Goal: Task Accomplishment & Management: Manage account settings

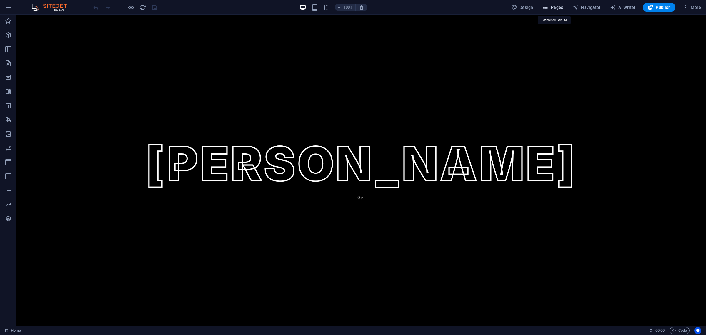
click at [558, 4] on button "Pages" at bounding box center [552, 7] width 25 height 9
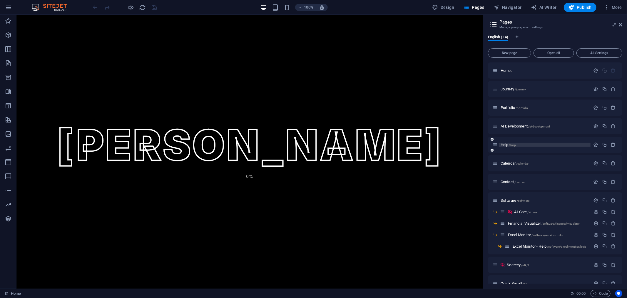
scroll to position [10, 0]
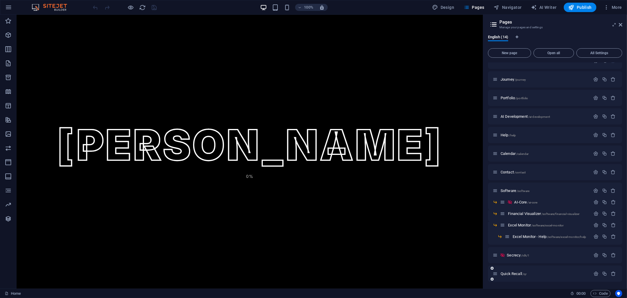
click at [522, 269] on div "Quick Recall /qr" at bounding box center [555, 273] width 134 height 16
click at [523, 273] on span "/qr" at bounding box center [525, 273] width 4 height 3
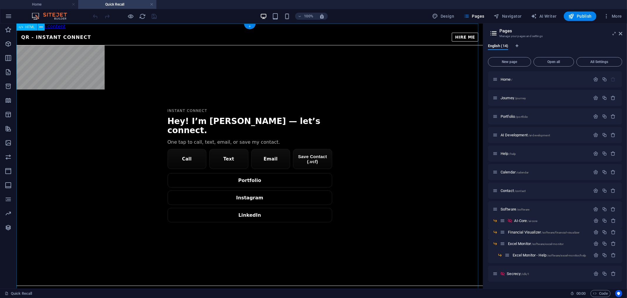
scroll to position [0, 0]
click at [373, 94] on div "[PERSON_NAME] — QR QR - Instant Connect HIRE ME Instant Connect Hey! I’m [PERSO…" at bounding box center [249, 162] width 467 height 266
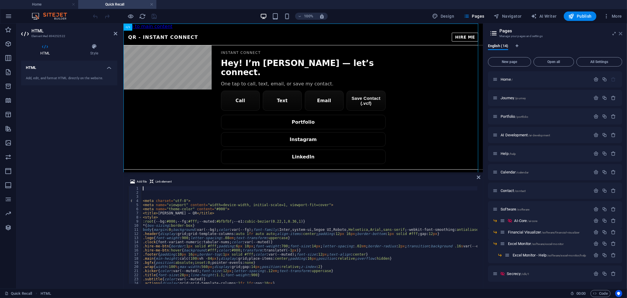
click at [621, 32] on icon at bounding box center [621, 33] width 4 height 5
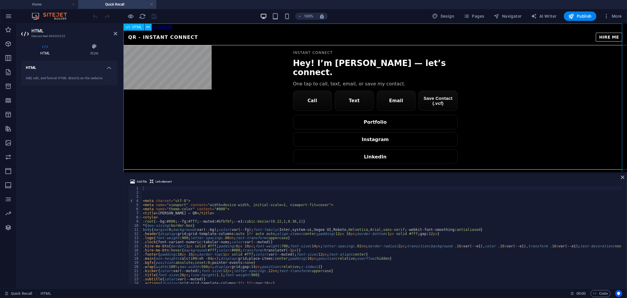
click at [314, 92] on div "[PERSON_NAME] — QR QR - Instant Connect HIRE ME Instant Connect Hey! I’m [PERSO…" at bounding box center [375, 104] width 504 height 150
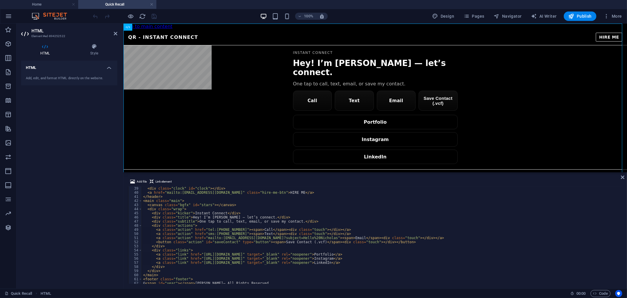
scroll to position [156, 0]
click at [227, 227] on div "< div class = "clock" id = "clock" > </ div > < a href = "mailto:[EMAIL_ADDRESS…" at bounding box center [470, 238] width 656 height 105
click at [228, 229] on div "< div class = "clock" id = "clock" > </ div > < a href = "mailto:[EMAIL_ADDRESS…" at bounding box center [470, 238] width 656 height 105
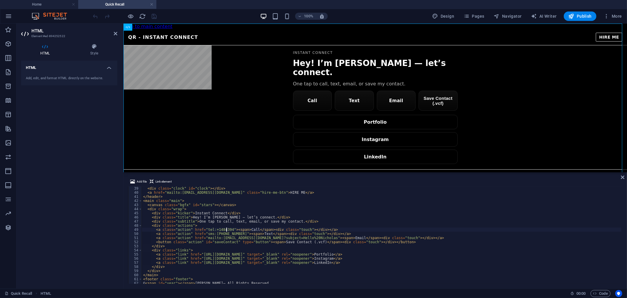
scroll to position [0, 7]
paste textarea "4843942855"
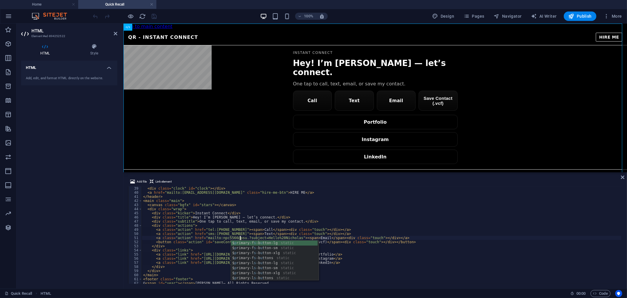
scroll to position [0, 8]
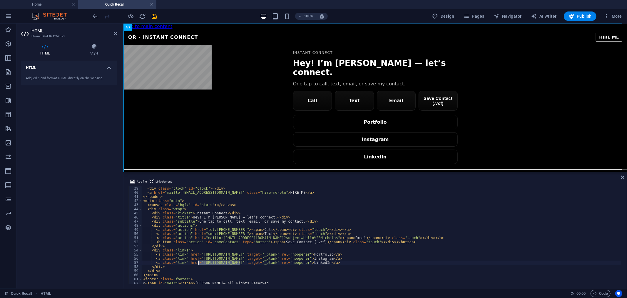
drag, startPoint x: 240, startPoint y: 262, endPoint x: 199, endPoint y: 261, distance: 41.5
click at [199, 262] on div "< div class = "clock" id = "clock" > </ div > < a href = "mailto:[EMAIL_ADDRESS…" at bounding box center [470, 238] width 656 height 105
paste textarea "[DOMAIN_NAME][URL][PERSON_NAME]"
drag, startPoint x: 241, startPoint y: 258, endPoint x: 205, endPoint y: 258, distance: 35.9
click at [200, 258] on div "< div class = "clock" id = "clock" > </ div > < a href = "mailto:[EMAIL_ADDRESS…" at bounding box center [470, 238] width 656 height 105
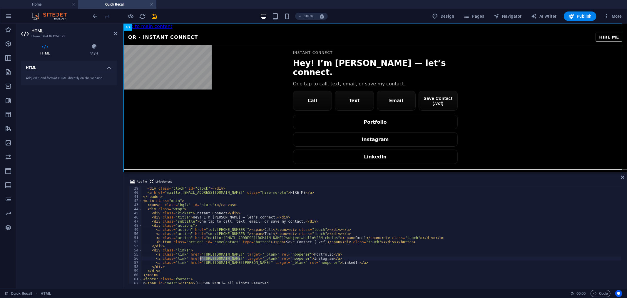
paste textarea "[URL][DOMAIN_NAME][PERSON_NAME][DOMAIN_NAME]"
click at [249, 255] on div "< div class = "clock" id = "clock" > </ div > < a href = "mailto:[EMAIL_ADDRESS…" at bounding box center [470, 238] width 656 height 105
click at [375, 259] on div "< div class = "clock" id = "clock" > </ div > < a href = "mailto:[EMAIL_ADDRESS…" at bounding box center [470, 238] width 656 height 105
type textarea "<a class="link" href="hhttps://[DOMAIN_NAME][URL][PERSON_NAME][DOMAIN_NAME]" ta…"
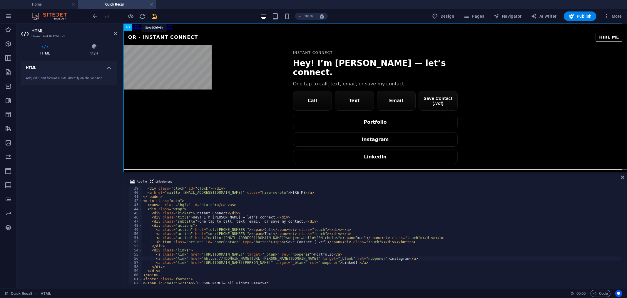
click at [151, 15] on icon "save" at bounding box center [154, 16] width 7 height 7
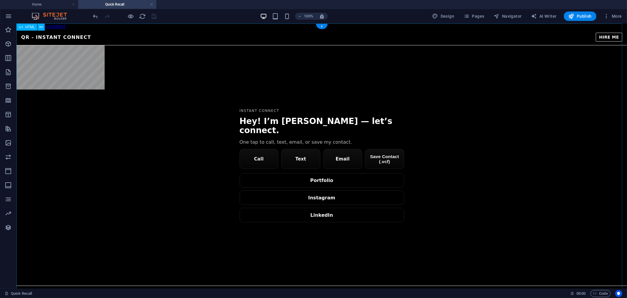
click at [386, 146] on div "[PERSON_NAME] — QR QR - Instant Connect HIRE ME Instant Connect Hey! I’m [PERSO…" at bounding box center [321, 162] width 611 height 266
click at [325, 170] on div "[PERSON_NAME] — QR QR - Instant Connect HIRE ME Instant Connect Hey! I’m [PERSO…" at bounding box center [321, 162] width 611 height 266
click at [386, 148] on div "[PERSON_NAME] — QR QR - Instant Connect HIRE ME Instant Connect Hey! I’m [PERSO…" at bounding box center [321, 162] width 611 height 266
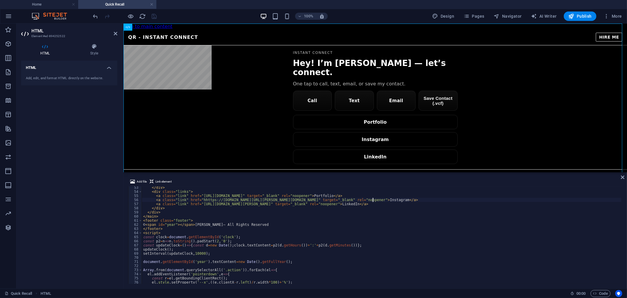
scroll to position [293, 0]
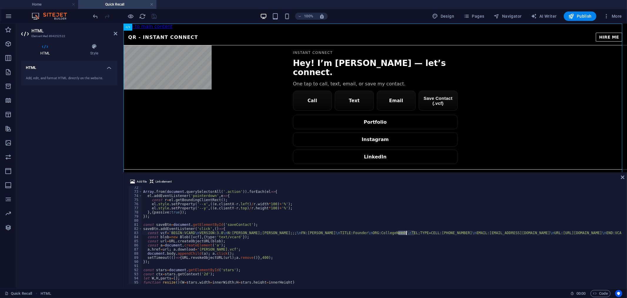
drag, startPoint x: 399, startPoint y: 231, endPoint x: 406, endPoint y: 231, distance: 6.8
click at [406, 231] on div "Array . from ( document . querySelectorAll ( '.action' )) . forEach ( el => { e…" at bounding box center [470, 237] width 656 height 105
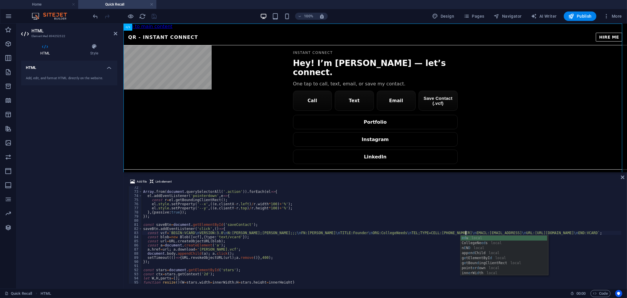
scroll to position [0, 26]
type textarea "const vcf=`BEGIN:VCARD\nVERSION:3.0\nN:Cabel;[PERSON_NAME];;;\[PERSON_NAME]:[PE…"
click at [623, 177] on icon at bounding box center [623, 177] width 4 height 5
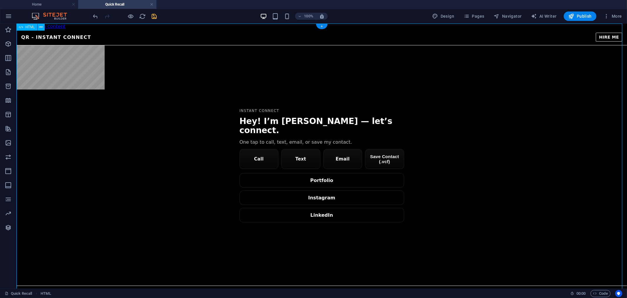
click at [466, 124] on div "[PERSON_NAME] — QR QR - Instant Connect HIRE ME Instant Connect Hey! I’m [PERSO…" at bounding box center [321, 162] width 611 height 266
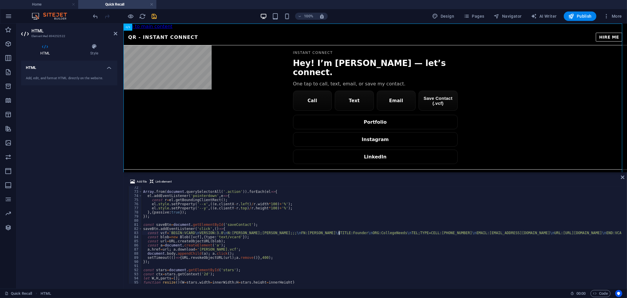
click at [339, 231] on div "Array . from ( document . querySelectorAll ( '.action' )) . forEach ( el => { e…" at bounding box center [470, 237] width 656 height 105
click at [155, 18] on icon "save" at bounding box center [154, 16] width 7 height 7
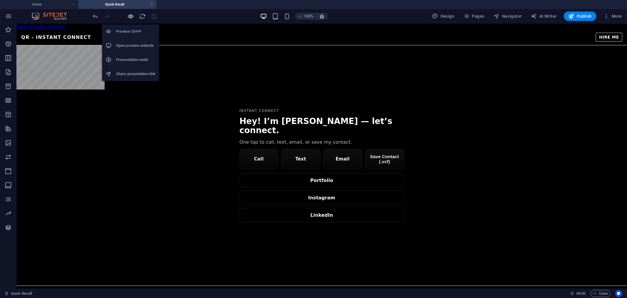
click at [131, 16] on icon "button" at bounding box center [131, 16] width 7 height 7
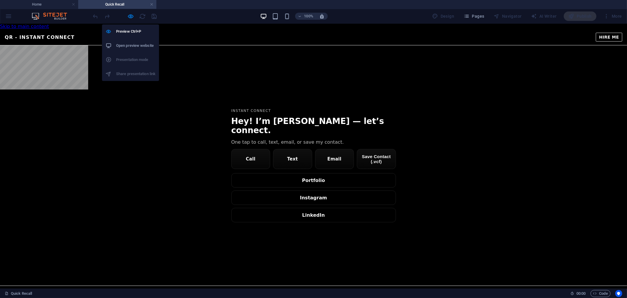
click at [140, 42] on h6 "Open preview website" at bounding box center [135, 45] width 39 height 7
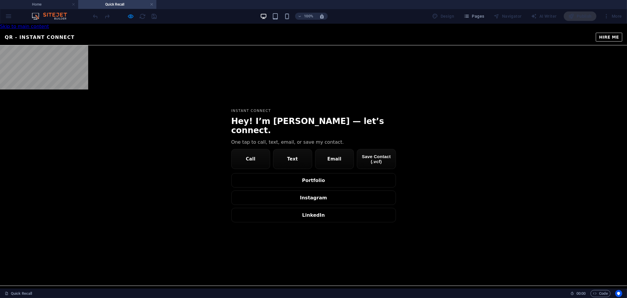
click at [318, 71] on main "Instant Connect Hey! I’m [PERSON_NAME] — let’s connect. One tap to call, text, …" at bounding box center [313, 165] width 627 height 240
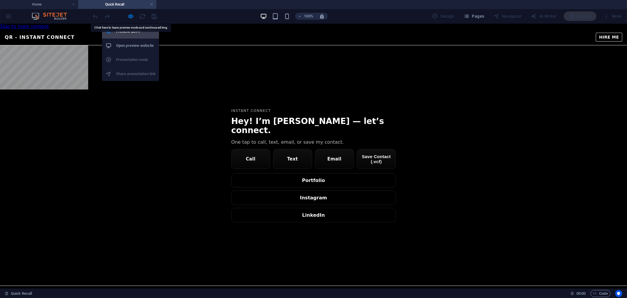
drag, startPoint x: 131, startPoint y: 19, endPoint x: 156, endPoint y: 29, distance: 26.3
click at [131, 19] on icon "button" at bounding box center [131, 16] width 7 height 7
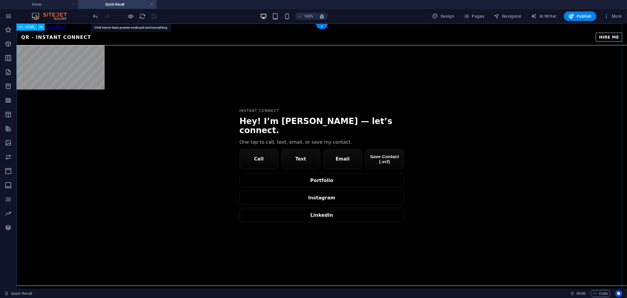
click at [313, 82] on div "[PERSON_NAME] — QR QR - Instant Connect HIRE ME Instant Connect Hey! I’m [PERSO…" at bounding box center [321, 162] width 611 height 266
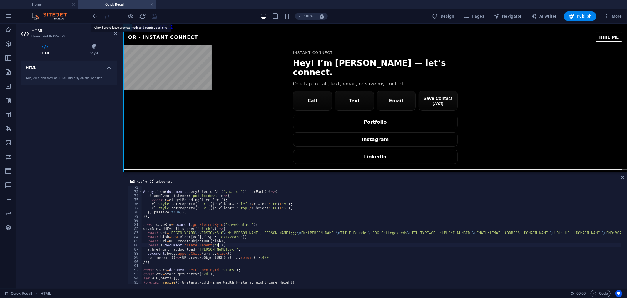
click at [351, 244] on div "Array . from ( document . querySelectorAll ( '.action' )) . forEach ( el => { e…" at bounding box center [470, 237] width 656 height 105
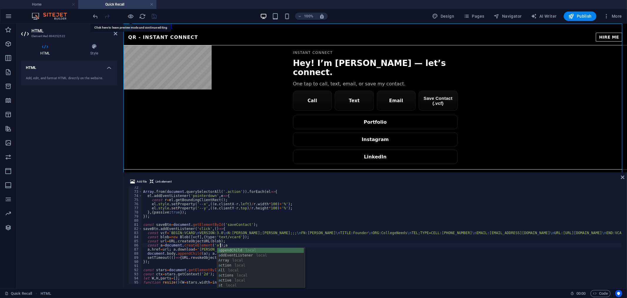
scroll to position [293, 0]
type textarea "const a=document.createElement('a');"
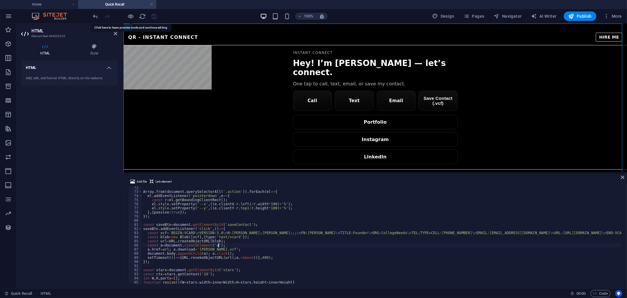
scroll to position [0, 0]
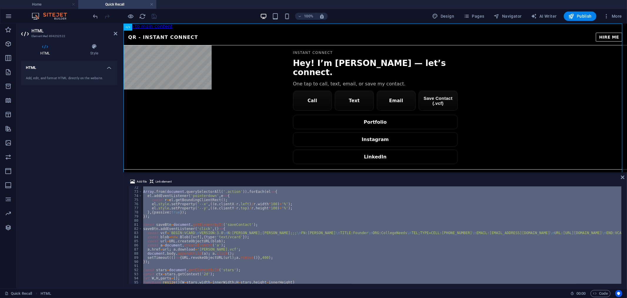
click at [383, 248] on div "Array . from ( document . querySelectorAll ( '.action' )) . forEach ( el => { e…" at bounding box center [382, 234] width 480 height 97
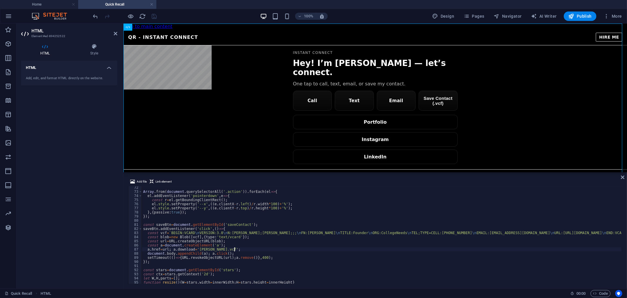
click at [282, 215] on div "Array . from ( document . querySelectorAll ( '.action' )) . forEach ( el => { e…" at bounding box center [470, 237] width 656 height 105
type textarea "});"
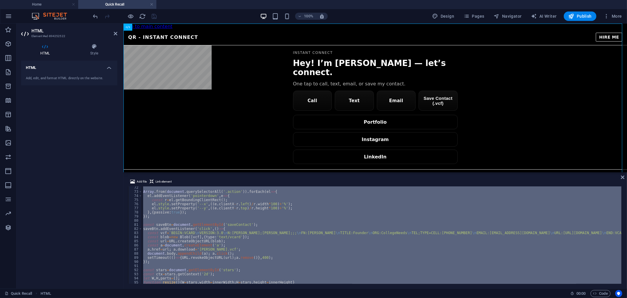
paste textarea
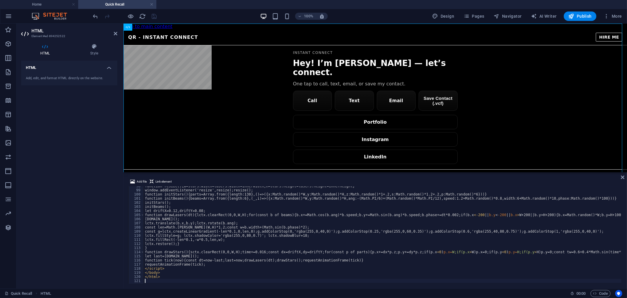
scroll to position [401, 0]
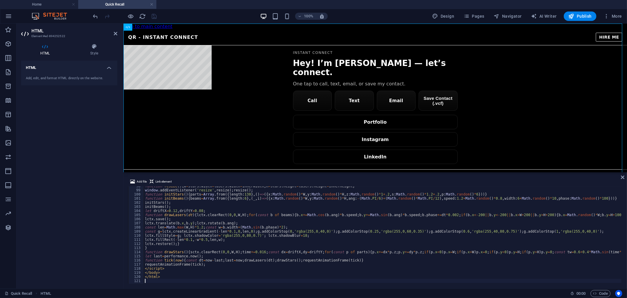
click at [627, 176] on div "Add file Link element 98 99 100 101 102 103 104 105 106 107 108 109 110 111 112…" at bounding box center [376, 230] width 504 height 115
click at [622, 176] on icon at bounding box center [623, 177] width 4 height 5
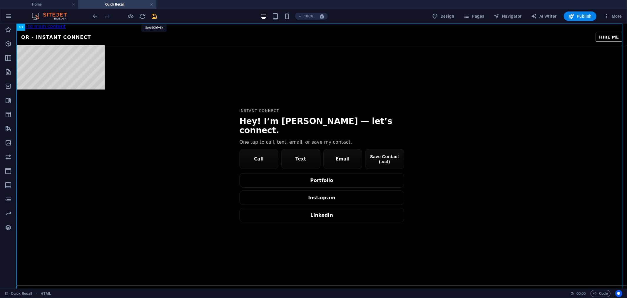
click at [155, 15] on icon "save" at bounding box center [154, 16] width 7 height 7
click at [472, 209] on div "[PERSON_NAME] — QR QR - Instant Connect HIRE ME Instant Connect Hey! I’m [PERSO…" at bounding box center [321, 162] width 611 height 266
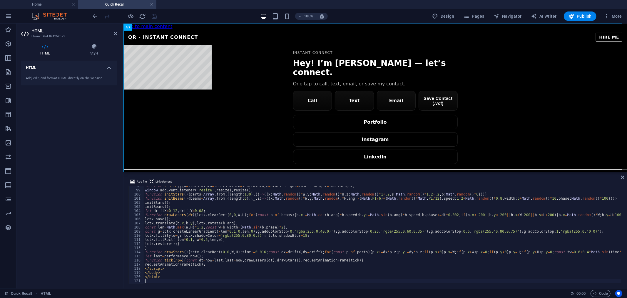
click at [326, 240] on div "function resize ( ) { W = stars . width = lasers . width = innerWidth ; H = sta…" at bounding box center [472, 236] width 656 height 105
type textarea "</html>"
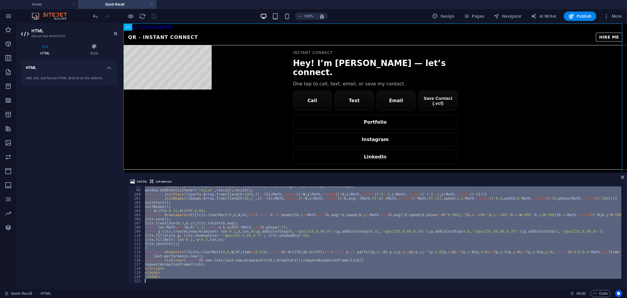
scroll to position [501, 0]
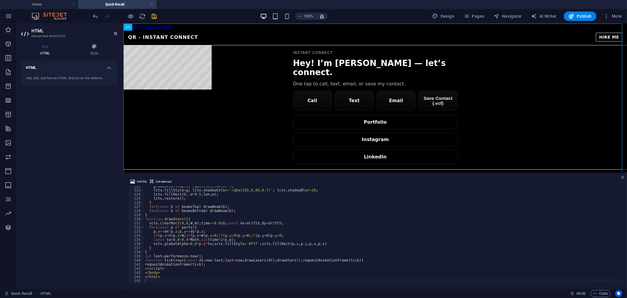
click at [621, 175] on icon at bounding box center [623, 177] width 4 height 5
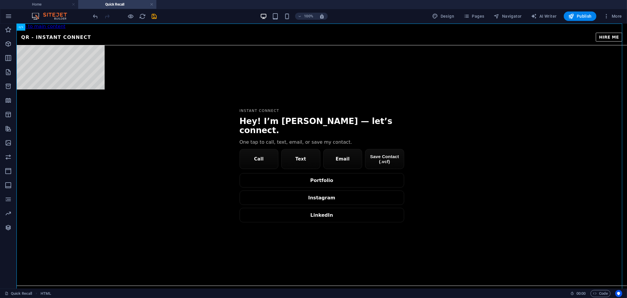
click at [155, 15] on icon "save" at bounding box center [154, 16] width 7 height 7
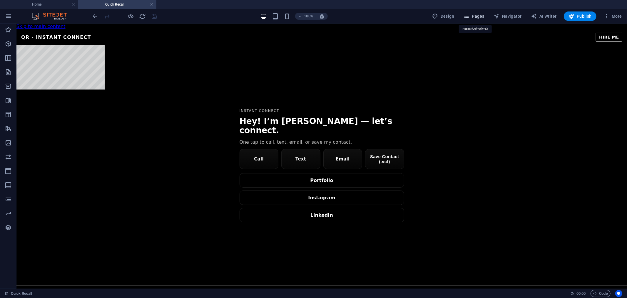
click at [480, 14] on span "Pages" at bounding box center [474, 16] width 21 height 6
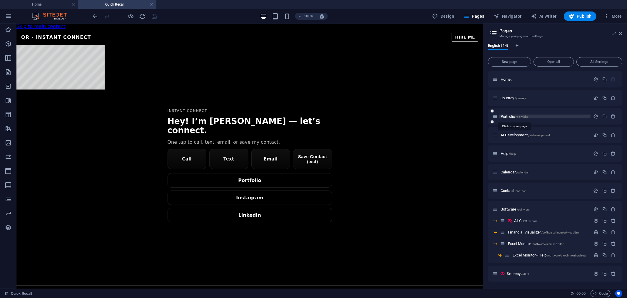
click at [515, 115] on span "Portfolio /portfolio" at bounding box center [515, 116] width 28 height 4
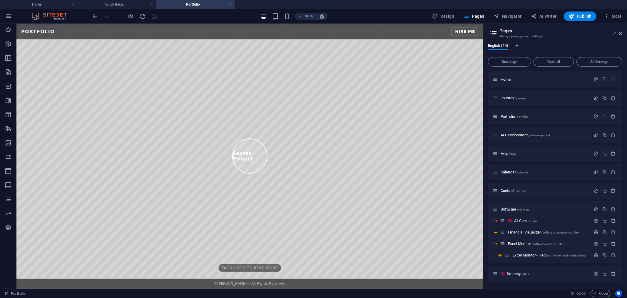
scroll to position [0, 0]
click at [244, 29] on html "Skip to main content [PERSON_NAME] / Constellation Portfolio — Mobile Responsiv…" at bounding box center [249, 26] width 467 height 6
click at [339, 29] on html "Skip to main content [PERSON_NAME] / Constellation Portfolio — Mobile Responsiv…" at bounding box center [249, 26] width 467 height 6
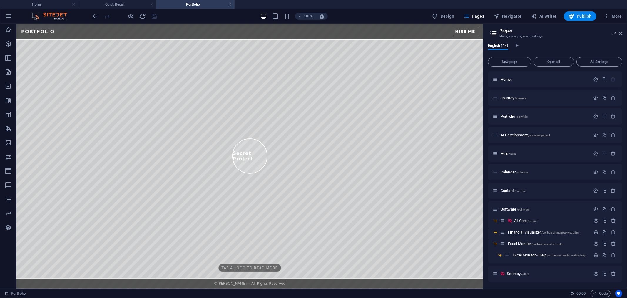
click at [339, 29] on html "Skip to main content [PERSON_NAME] / Constellation Portfolio — Mobile Responsiv…" at bounding box center [249, 26] width 467 height 6
click at [247, 29] on html "Skip to main content [PERSON_NAME] / Constellation Portfolio — Mobile Responsiv…" at bounding box center [249, 26] width 467 height 6
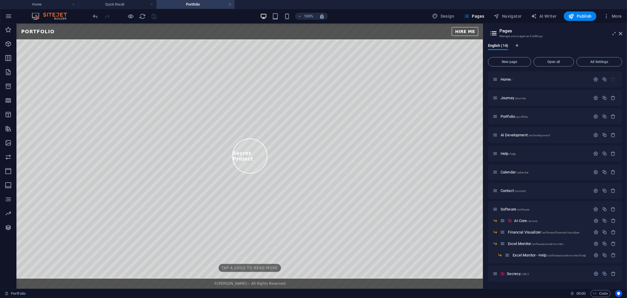
click at [166, 29] on html "Skip to main content [PERSON_NAME] / Constellation Portfolio — Mobile Responsiv…" at bounding box center [249, 26] width 467 height 6
click at [171, 29] on div "[PERSON_NAME] / Constellation Portfolio — Mobile Responsive (Full) PORTFOLIO HI…" at bounding box center [249, 29] width 467 height 0
click at [164, 29] on html "Skip to main content [PERSON_NAME] / Constellation Portfolio — Mobile Responsiv…" at bounding box center [249, 26] width 467 height 6
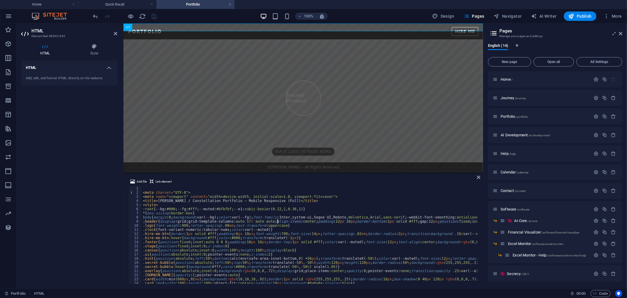
click at [279, 223] on div "< meta charset = "UTF-8" > < meta name = "viewport" content = "width=device-wid…" at bounding box center [604, 238] width 925 height 105
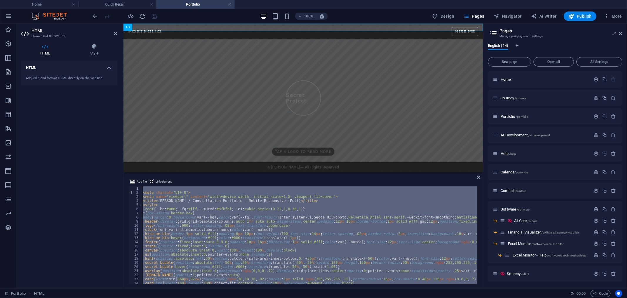
click at [322, 237] on div "< meta charset = "UTF-8" > < meta name = "viewport" content = "width=device-wid…" at bounding box center [310, 234] width 336 height 97
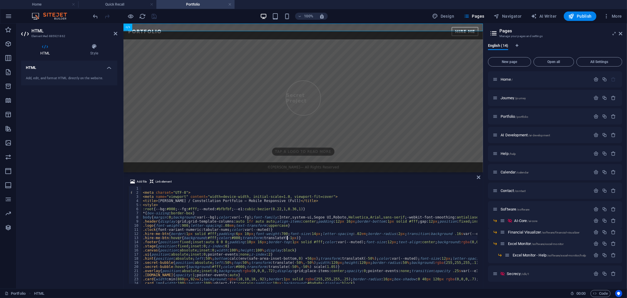
type textarea "</script>"
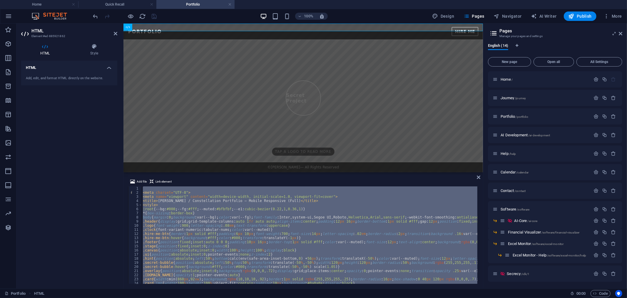
paste textarea
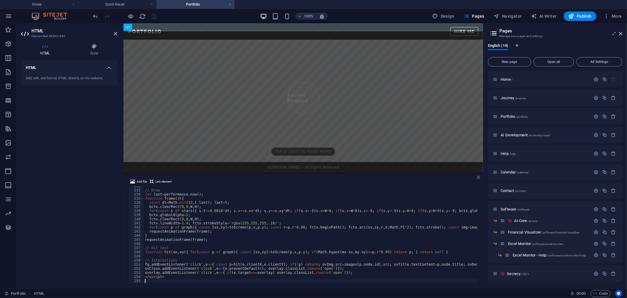
click at [477, 178] on icon at bounding box center [479, 177] width 4 height 5
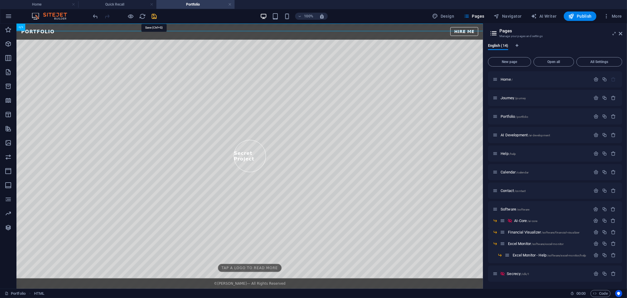
click at [152, 16] on icon "save" at bounding box center [154, 16] width 7 height 7
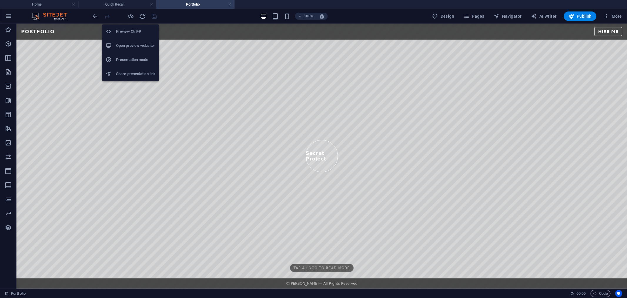
click at [141, 43] on h6 "Open preview website" at bounding box center [135, 45] width 39 height 7
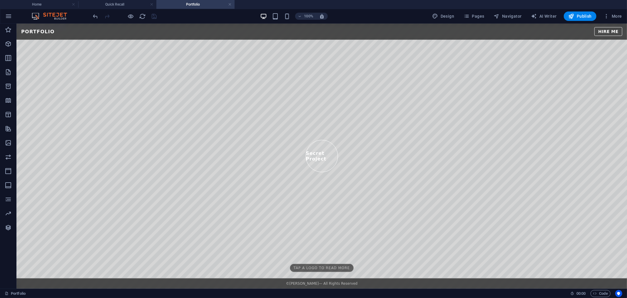
click at [423, 29] on html "Skip to main content [PERSON_NAME] / Constellation Portfolio — Polished PORTFOL…" at bounding box center [321, 26] width 611 height 6
click at [284, 29] on html "Skip to main content [PERSON_NAME] / Constellation Portfolio — Polished PORTFOL…" at bounding box center [321, 26] width 611 height 6
click at [379, 29] on html "Skip to main content [PERSON_NAME] / Constellation Portfolio — Polished PORTFOL…" at bounding box center [321, 26] width 611 height 6
click at [368, 29] on html "Skip to main content [PERSON_NAME] / Constellation Portfolio — Polished PORTFOL…" at bounding box center [321, 26] width 611 height 6
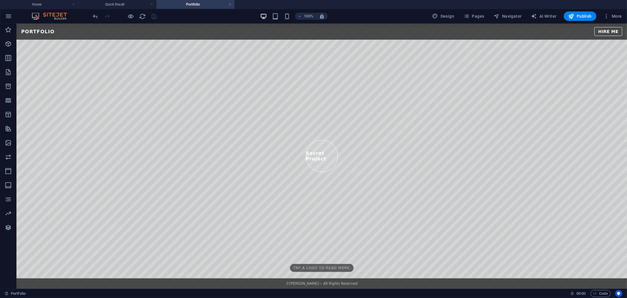
click at [368, 29] on html "Skip to main content [PERSON_NAME] / Constellation Portfolio — Polished PORTFOL…" at bounding box center [321, 26] width 611 height 6
click at [277, 29] on html "Skip to main content [PERSON_NAME] / Constellation Portfolio — Polished PORTFOL…" at bounding box center [321, 26] width 611 height 6
click at [279, 29] on div "[PERSON_NAME] / Constellation Portfolio — Polished PORTFOLIO HIRE ME Secret Pro…" at bounding box center [321, 29] width 611 height 0
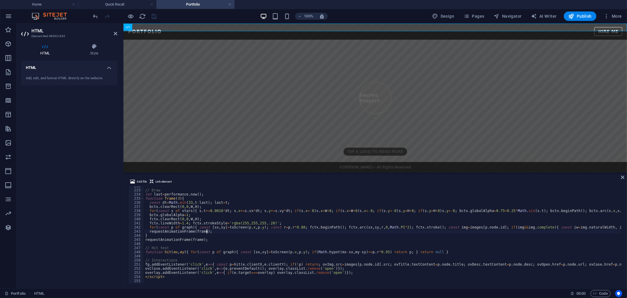
click at [331, 230] on div "// Draw let last = performance . now ( ) ; function frame ( t ) { const dt = Ma…" at bounding box center [611, 236] width 935 height 105
type textarea "</script>"
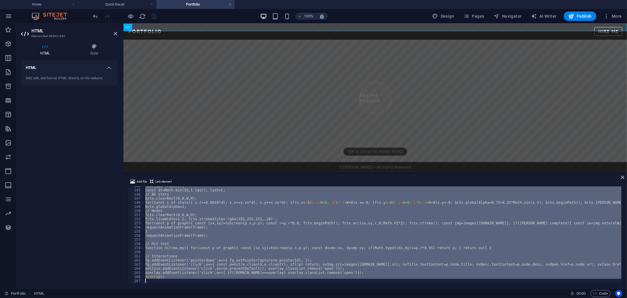
scroll to position [591, 0]
click at [623, 178] on icon at bounding box center [623, 177] width 4 height 5
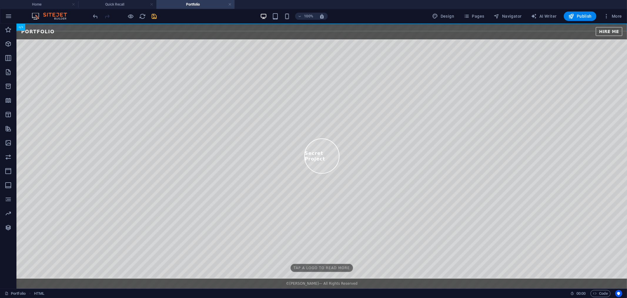
click at [154, 17] on icon "save" at bounding box center [154, 16] width 7 height 7
click at [474, 14] on span "Pages" at bounding box center [474, 16] width 21 height 6
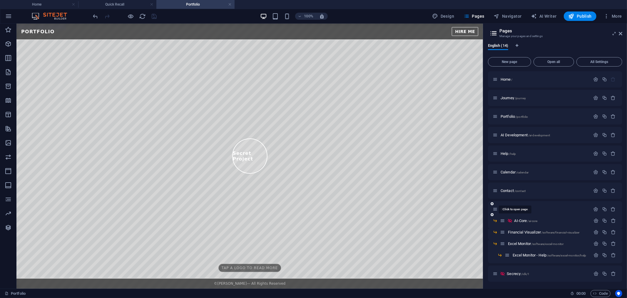
scroll to position [19, 0]
click at [518, 253] on span "Secrecy /idk/1" at bounding box center [518, 255] width 23 height 4
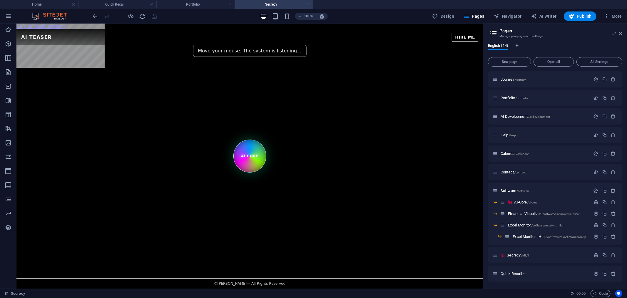
click at [382, 45] on html "Skip to main content AI Teaser Playground – Vanishing Core AI Teaser HIRE ME Mo…" at bounding box center [249, 34] width 467 height 22
click at [253, 45] on html "Skip to main content AI Teaser Playground – Vanishing Core AI Teaser HIRE ME Mo…" at bounding box center [249, 34] width 467 height 22
click at [112, 34] on div "AI Teaser Playground – Vanishing Core AI Teaser HIRE ME Move your mouse. The sy…" at bounding box center [249, 37] width 467 height 16
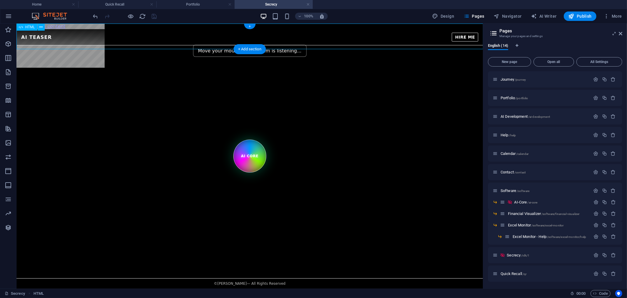
click at [112, 34] on div "AI Teaser Playground – Vanishing Core AI Teaser HIRE ME Move your mouse. The sy…" at bounding box center [249, 37] width 467 height 16
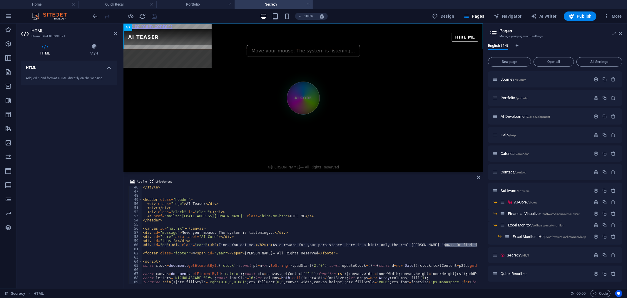
scroll to position [0, 139]
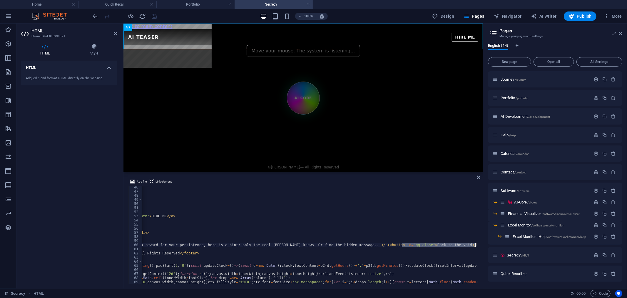
drag, startPoint x: 269, startPoint y: 245, endPoint x: 545, endPoint y: 244, distance: 275.6
click at [545, 244] on div "Home Quick Recall Portfolio Secrecy Drag here to replace the existing content. …" at bounding box center [313, 156] width 627 height 265
click at [434, 243] on div "</ style > < header class = "header" > < div class = "logo" > AI Teaser </ div …" at bounding box center [310, 234] width 336 height 97
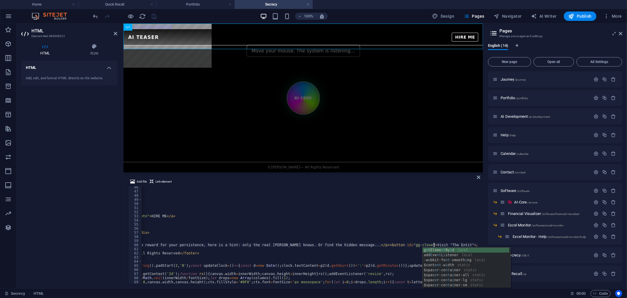
type textarea "<div id="gg"><div class="card"><h2>Fine. You got me.</h2><p>As a reward for you…"
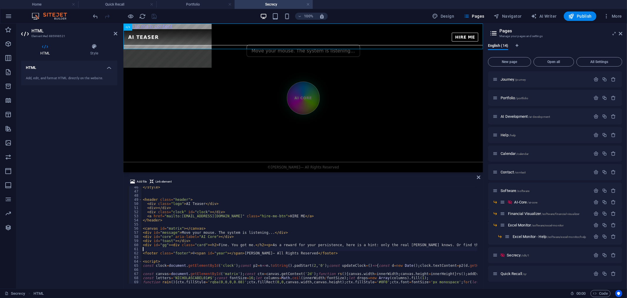
type textarea "<div id="gg"><div class="card"><h2>Fine. You got me.</h2><p>As a reward for you…"
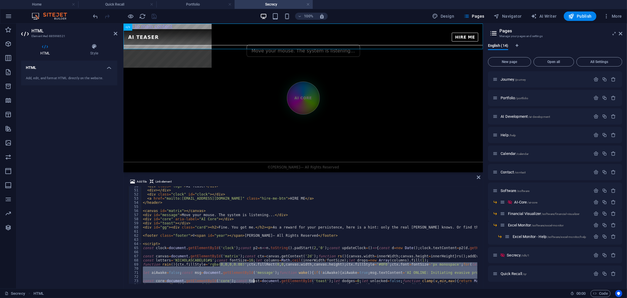
drag, startPoint x: 219, startPoint y: 281, endPoint x: 254, endPoint y: 283, distance: 34.5
click at [254, 283] on div "<div id="gg"><div class="card"><h2>Fine. You got me.</h2><p>As a reward for you…" at bounding box center [303, 234] width 350 height 97
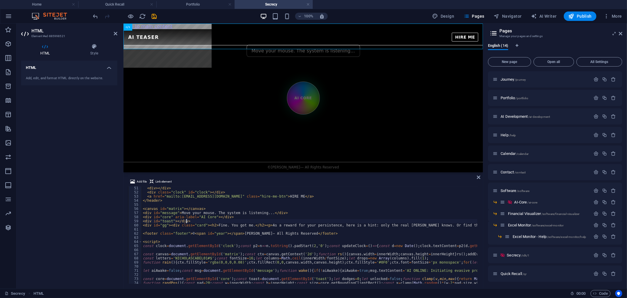
drag, startPoint x: 328, startPoint y: 223, endPoint x: 476, endPoint y: 221, distance: 147.6
click at [476, 221] on div "51 52 53 54 55 56 57 58 59 60 61 62 63 64 65 66 67 68 69 70 71 72 73 74 75 76 <…" at bounding box center [303, 234] width 350 height 97
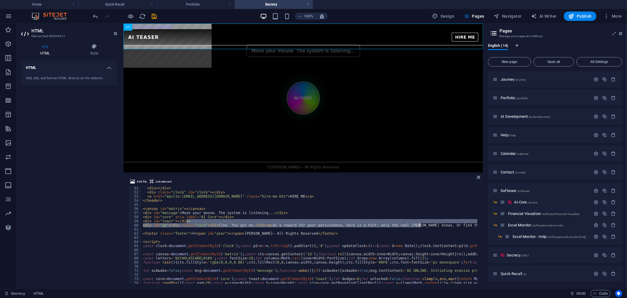
drag, startPoint x: 345, startPoint y: 223, endPoint x: 375, endPoint y: 224, distance: 30.0
click at [362, 225] on div "< div > </ div > < div class = "clock" id = "clock" > </ div > < a href = "mail…" at bounding box center [310, 234] width 336 height 97
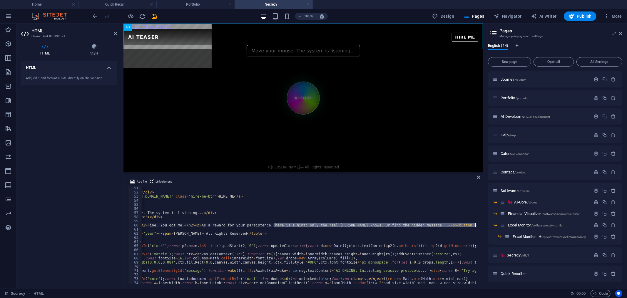
scroll to position [0, 103]
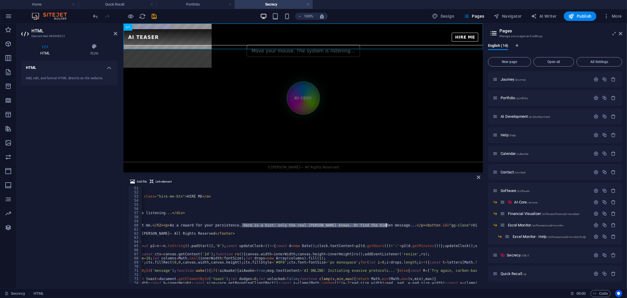
drag, startPoint x: 344, startPoint y: 224, endPoint x: 386, endPoint y: 225, distance: 41.8
click at [386, 225] on div "< div > </ div > < div class = "clock" id = "clock" > </ div > < a href = "mail…" at bounding box center [570, 238] width 1063 height 105
type textarea "<div id="gg"><div class="card"><h2>Fine. You got me.</h2><p>As a reward for you…"
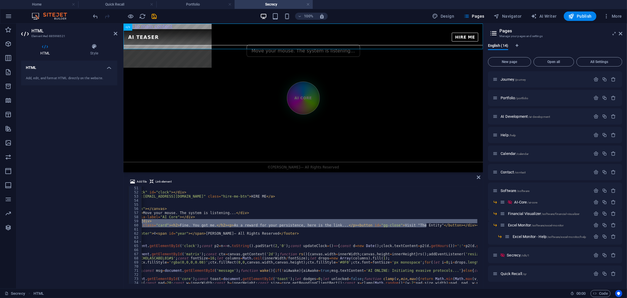
scroll to position [0, 0]
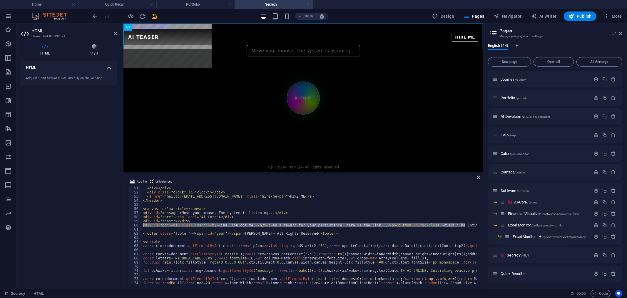
drag, startPoint x: 357, startPoint y: 225, endPoint x: 117, endPoint y: 226, distance: 240.3
click at [117, 226] on div "HTML Element #ed-885998521 HTML Style HTML Add, edit, and format HTML directly …" at bounding box center [249, 156] width 467 height 265
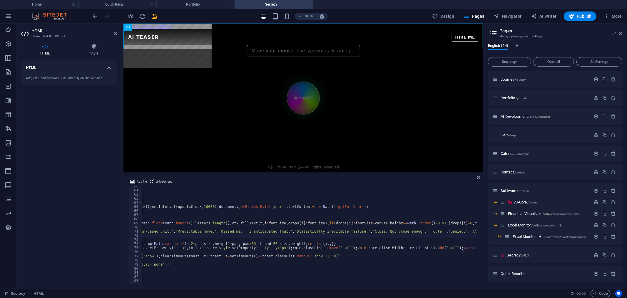
scroll to position [0, 727]
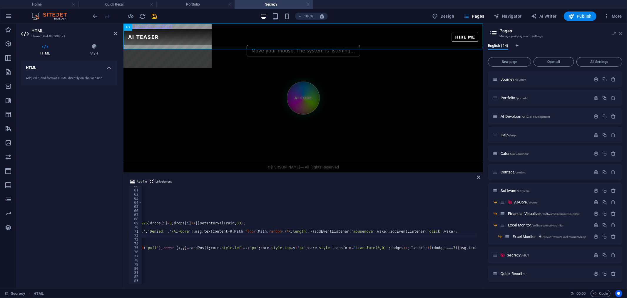
click at [621, 33] on icon at bounding box center [621, 33] width 4 height 5
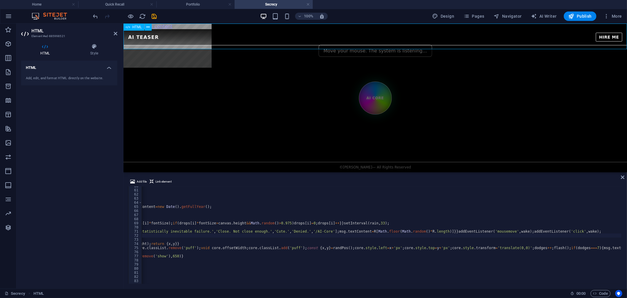
scroll to position [0, 583]
click at [156, 15] on icon "save" at bounding box center [154, 16] width 7 height 7
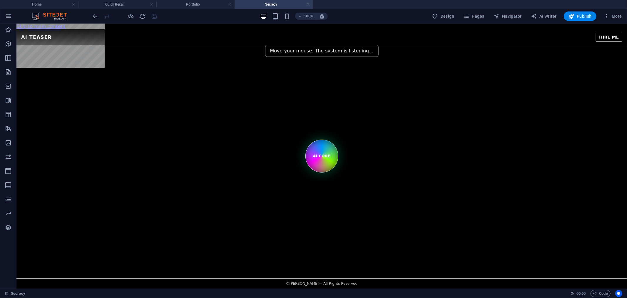
click at [321, 45] on html "Skip to main content AI Teaser Playground – Vanishing Core AI Teaser HIRE ME Mo…" at bounding box center [321, 34] width 611 height 22
click at [227, 40] on div "AI Teaser Playground – Vanishing Core AI Teaser HIRE ME Move your mouse. The sy…" at bounding box center [321, 37] width 611 height 16
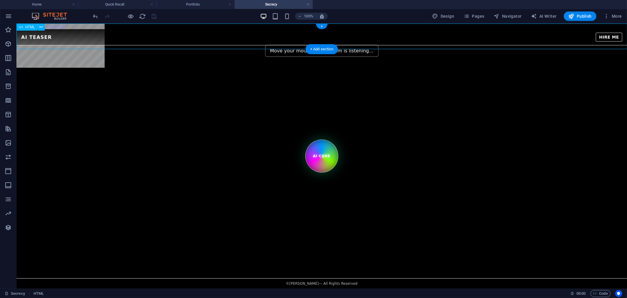
click at [227, 40] on div "AI Teaser Playground – Vanishing Core AI Teaser HIRE ME Move your mouse. The sy…" at bounding box center [321, 37] width 611 height 16
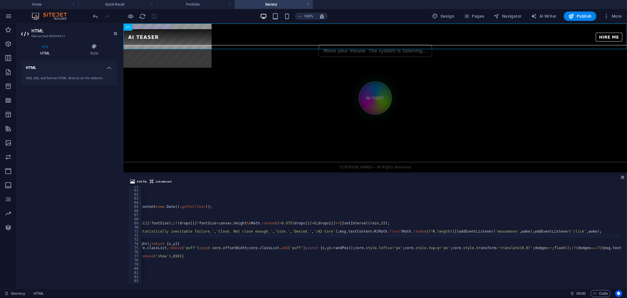
scroll to position [245, 0]
click at [478, 12] on button "Pages" at bounding box center [473, 15] width 25 height 9
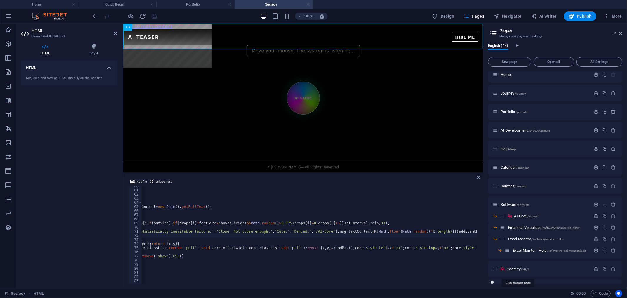
scroll to position [19, 0]
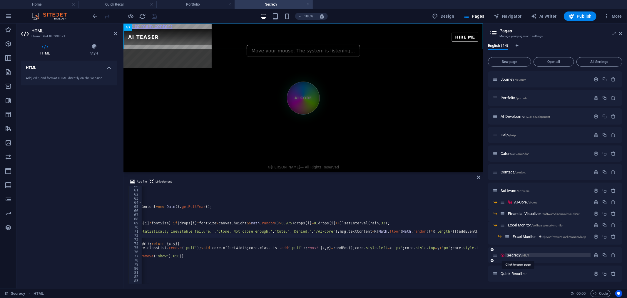
click at [514, 254] on span "Secrecy /idk/1" at bounding box center [518, 255] width 23 height 4
click at [530, 253] on p "Secrecy /idk/1" at bounding box center [548, 255] width 82 height 4
click at [596, 255] on icon "button" at bounding box center [596, 254] width 5 height 5
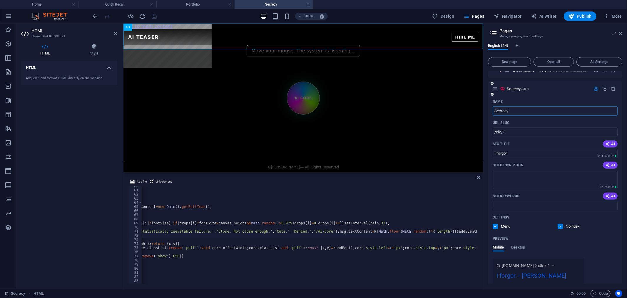
scroll to position [149, 0]
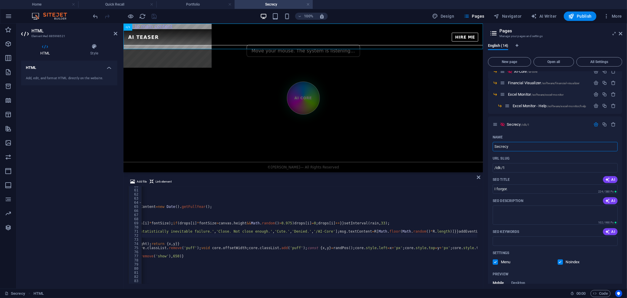
drag, startPoint x: 654, startPoint y: 170, endPoint x: 444, endPoint y: 142, distance: 211.8
drag, startPoint x: 538, startPoint y: 188, endPoint x: 433, endPoint y: 179, distance: 106.3
click at [436, 179] on div "Home Quick Recall Portfolio Secrecy Drag here to replace the existing content. …" at bounding box center [313, 156] width 627 height 265
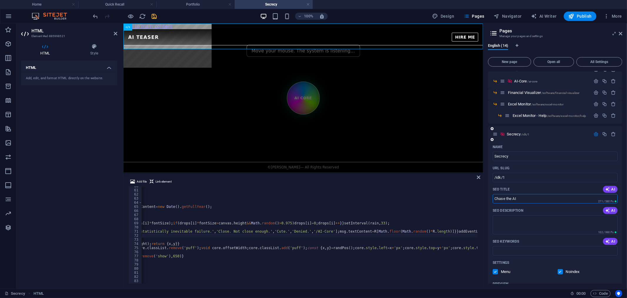
scroll to position [237, 0]
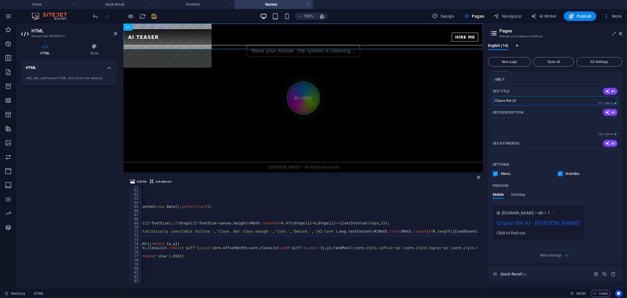
type input "Chase the AI"
click at [593, 214] on div "[DOMAIN_NAME] idk 1 Chase the AI - [PERSON_NAME] Click to find out." at bounding box center [555, 223] width 125 height 34
click at [552, 221] on div "Chase the AI - [PERSON_NAME]" at bounding box center [539, 223] width 84 height 11
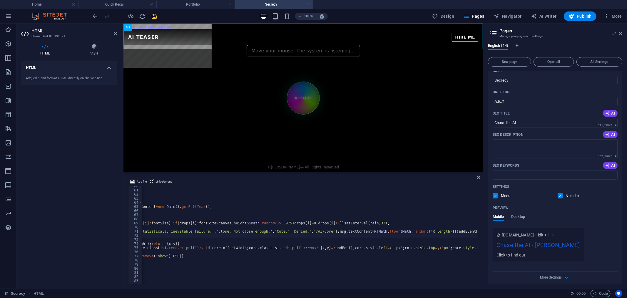
scroll to position [205, 0]
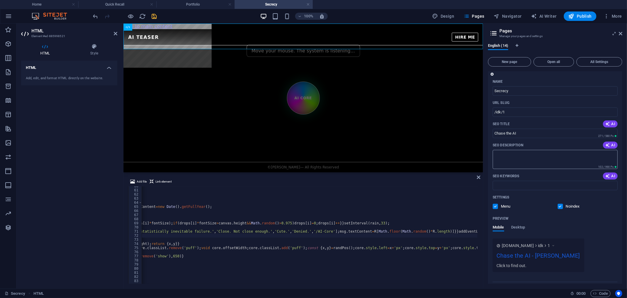
click at [553, 159] on textarea "SEO Description" at bounding box center [555, 159] width 125 height 19
type textarea "Chase the AI."
click at [619, 33] on icon at bounding box center [621, 33] width 4 height 5
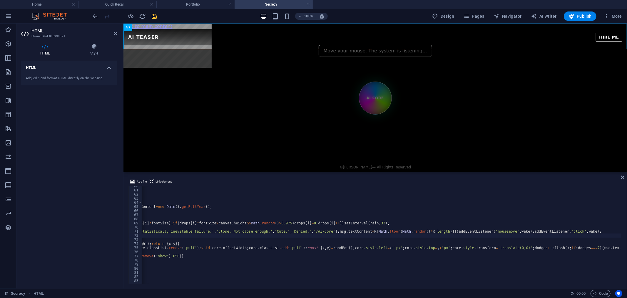
click at [154, 15] on icon "save" at bounding box center [154, 16] width 7 height 7
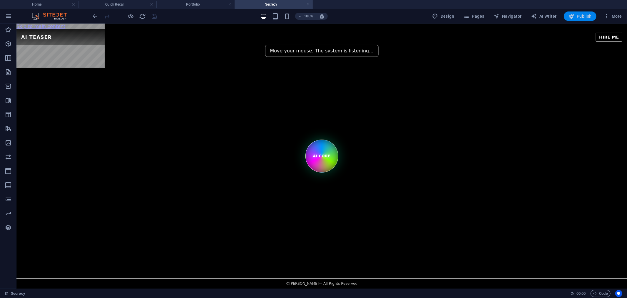
click at [585, 15] on span "Publish" at bounding box center [580, 16] width 23 height 6
